Goal: Information Seeking & Learning: Learn about a topic

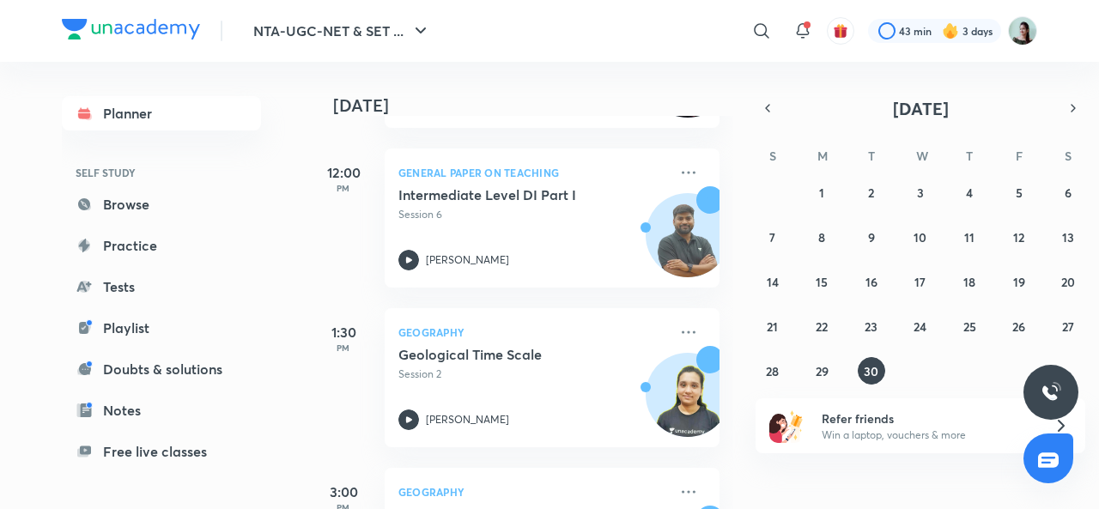
scroll to position [548, 0]
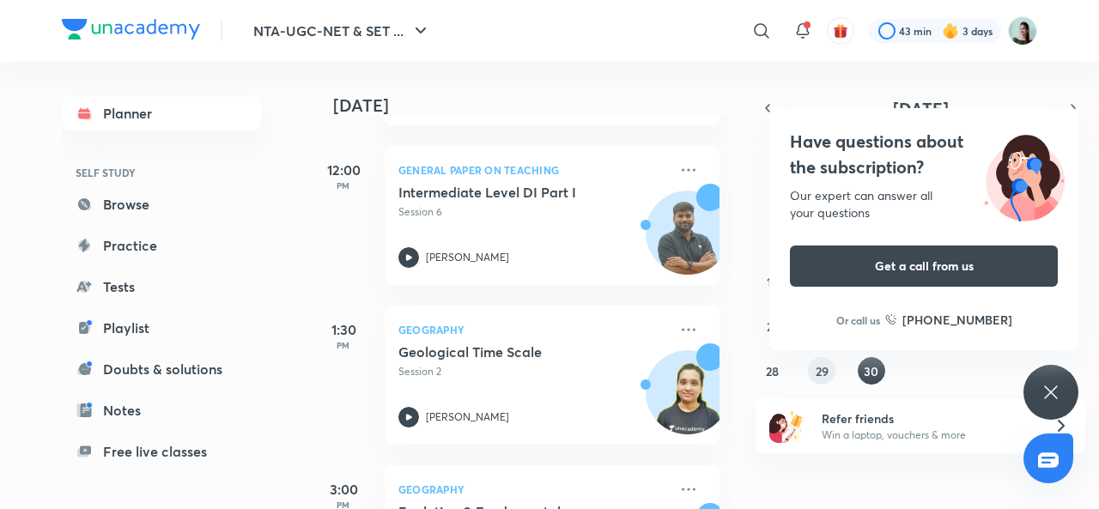
click at [830, 368] on button "29" at bounding box center [821, 370] width 27 height 27
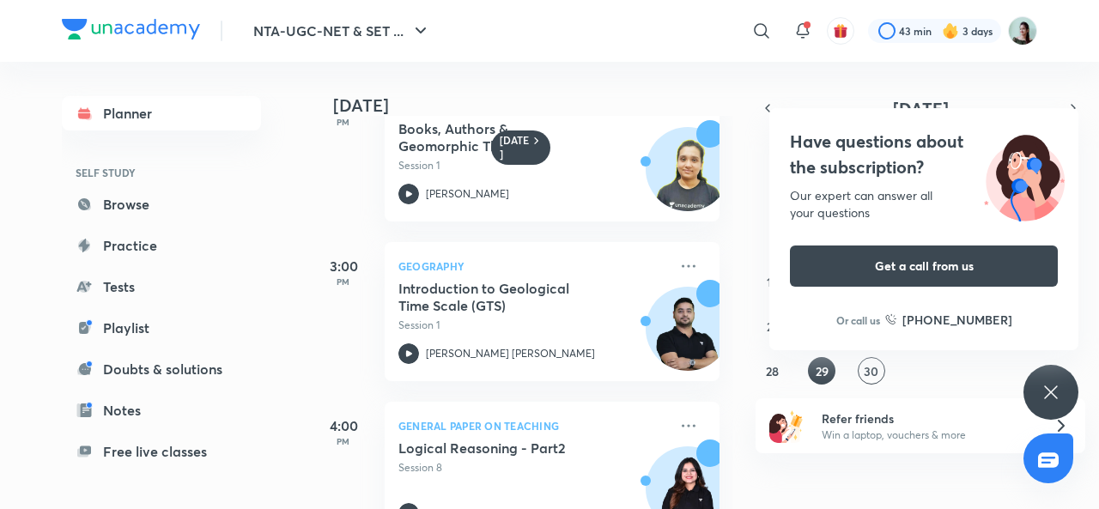
scroll to position [701, 0]
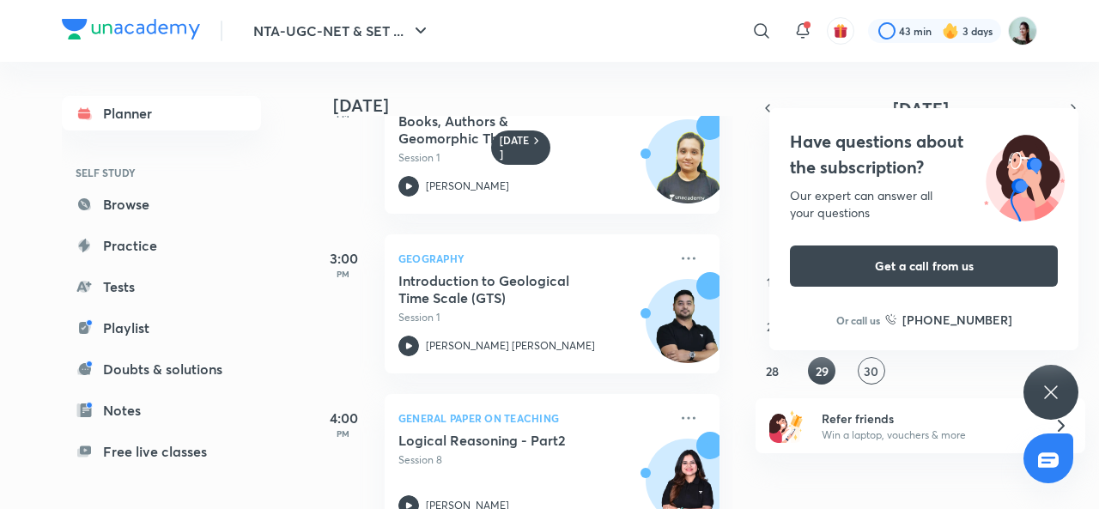
click at [483, 283] on h5 "Introduction to Geological Time Scale (GTS)" at bounding box center [505, 289] width 214 height 34
